Goal: Task Accomplishment & Management: Complete application form

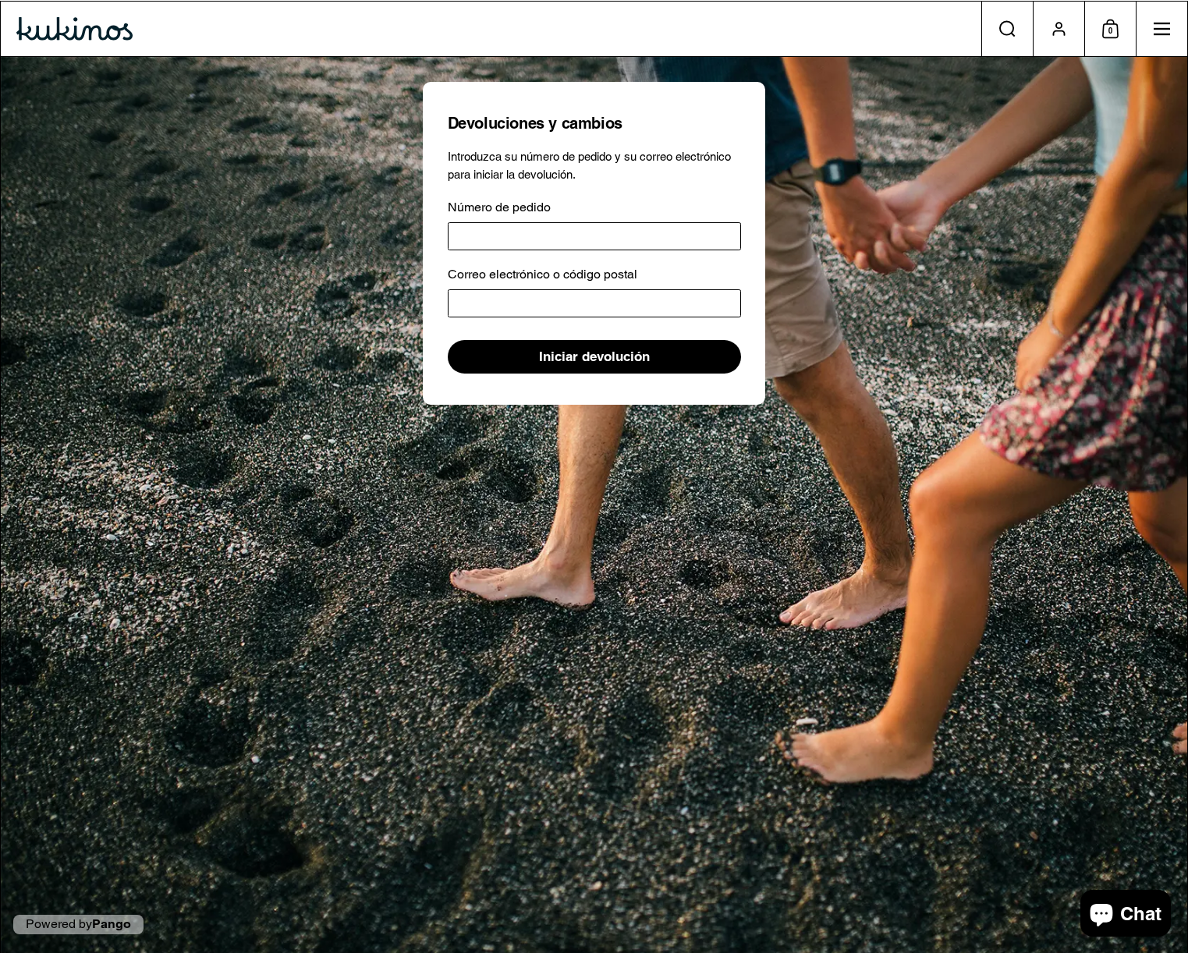
click at [686, 175] on p "Introduzca su número de pedido y su correo electrónico para iniciar la devoluci…" at bounding box center [594, 165] width 293 height 35
drag, startPoint x: 521, startPoint y: 117, endPoint x: 500, endPoint y: 238, distance: 122.7
click at [521, 118] on h1 "Devoluciones y cambios" at bounding box center [594, 123] width 293 height 20
drag, startPoint x: 499, startPoint y: 272, endPoint x: 492, endPoint y: 305, distance: 33.5
click at [499, 272] on label "Correo electrónico o código postal" at bounding box center [542, 274] width 189 height 19
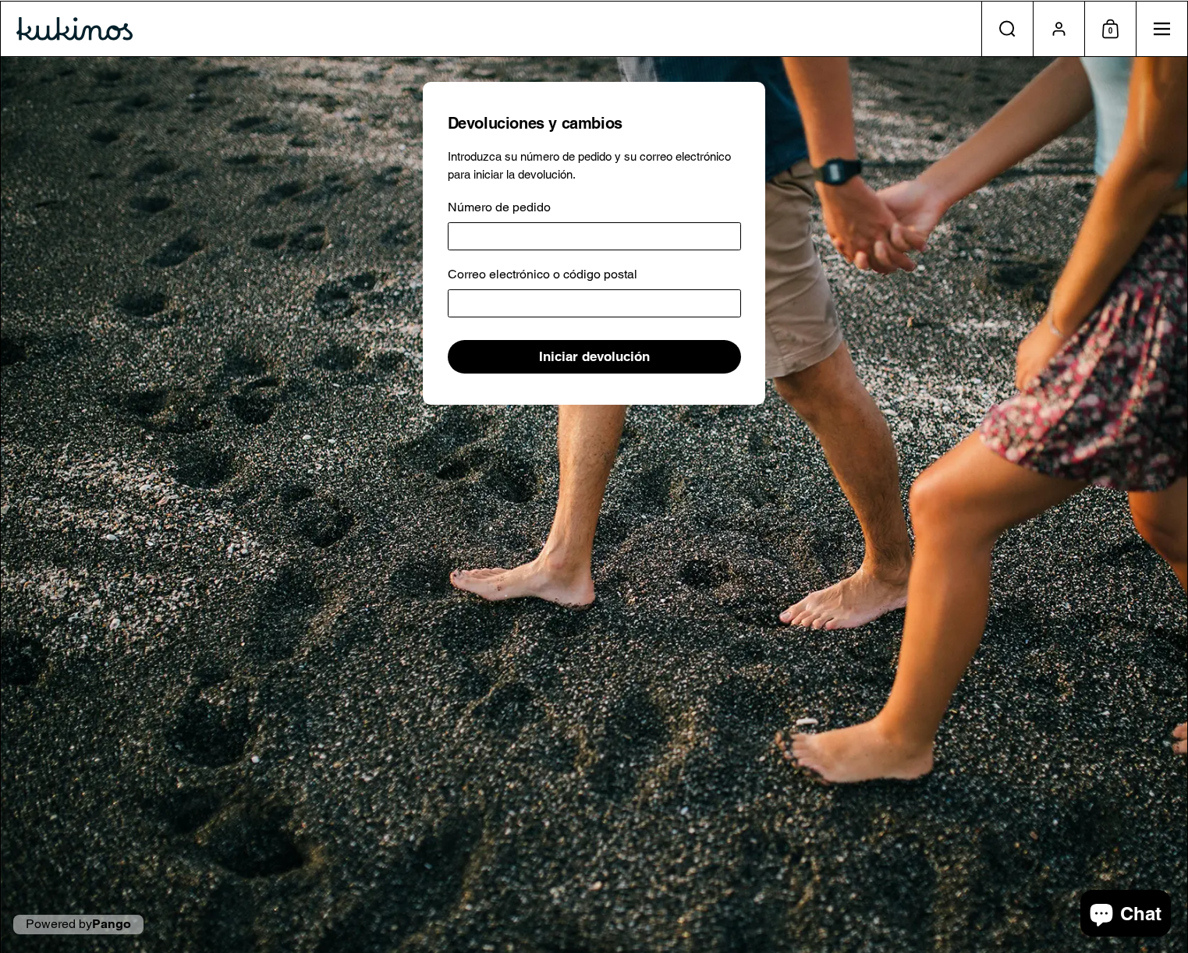
click at [499, 289] on input "Correo electrónico o código postal" at bounding box center [594, 303] width 293 height 28
drag, startPoint x: 503, startPoint y: 364, endPoint x: 487, endPoint y: 363, distance: 15.7
click at [497, 363] on span "Iniciar devolución" at bounding box center [594, 357] width 262 height 32
